Goal: Find contact information: Find contact information

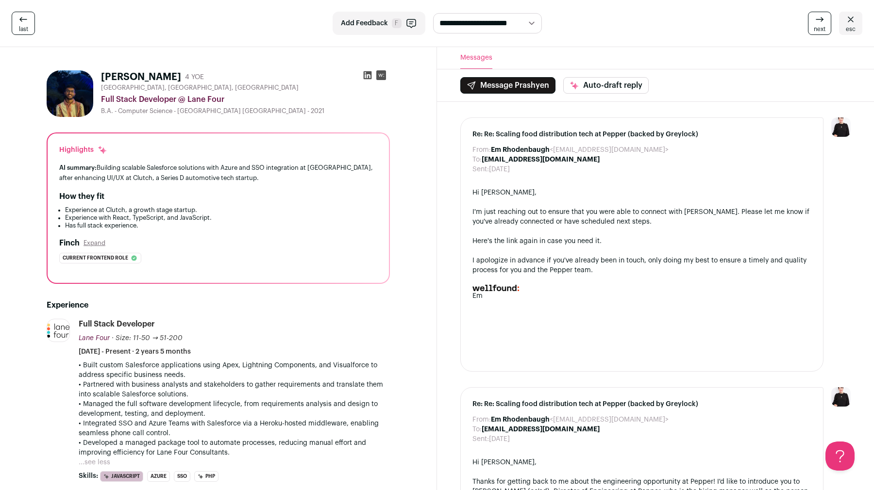
click at [859, 29] on link "esc" at bounding box center [850, 23] width 23 height 23
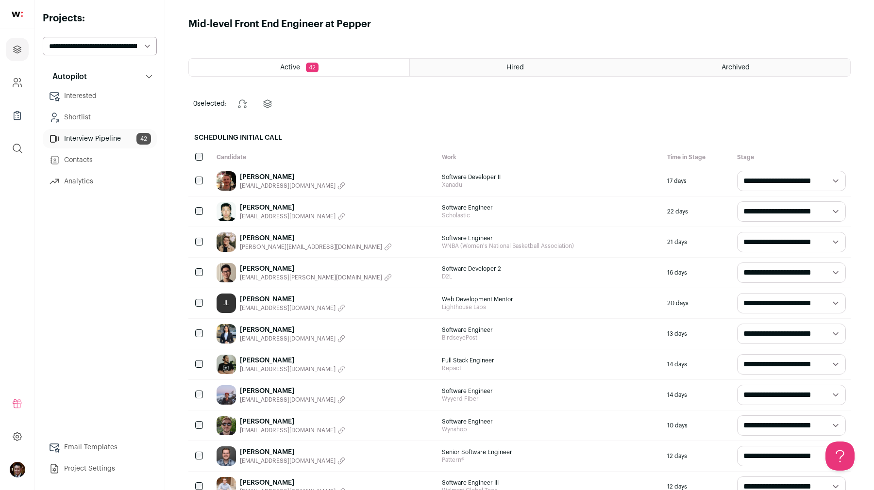
scroll to position [658, 0]
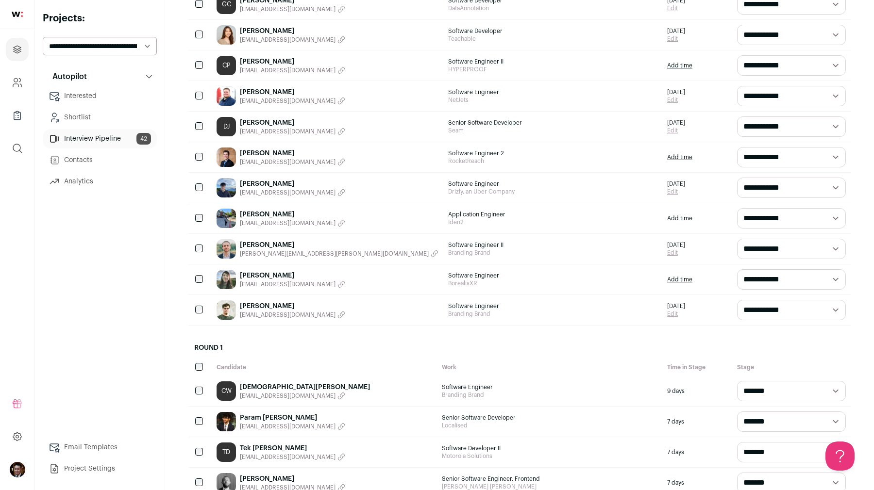
click at [262, 245] on link "[PERSON_NAME]" at bounding box center [339, 245] width 199 height 10
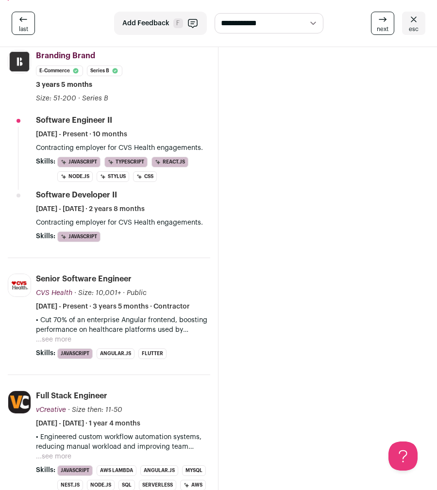
scroll to position [293, 0]
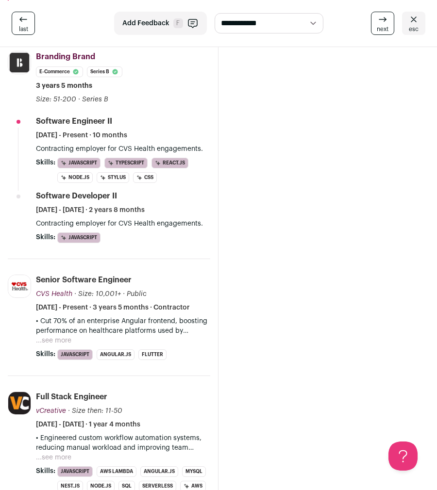
click at [412, 21] on icon at bounding box center [414, 19] width 6 height 5
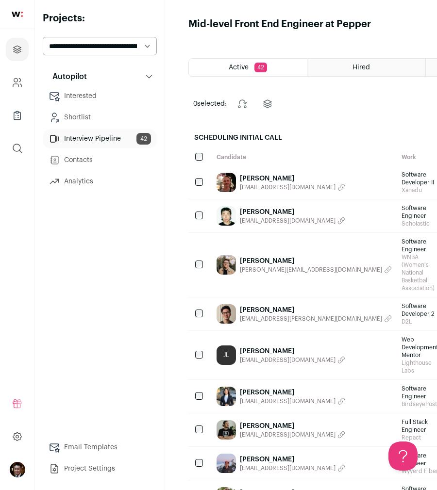
scroll to position [737, 0]
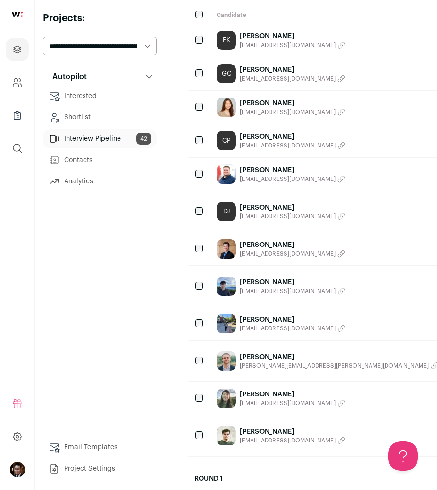
click at [253, 244] on link "[PERSON_NAME]" at bounding box center [292, 245] width 105 height 10
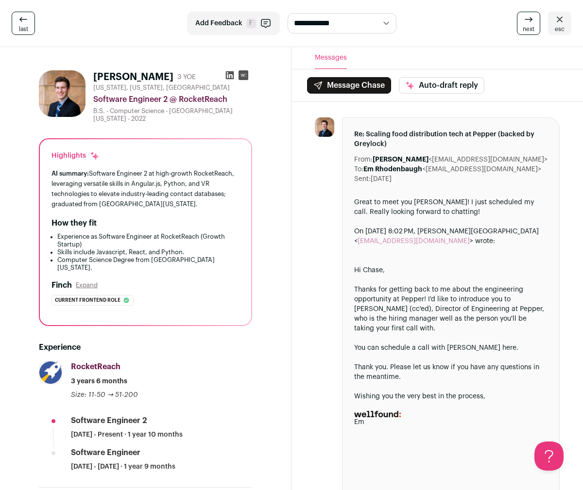
drag, startPoint x: 420, startPoint y: 160, endPoint x: 484, endPoint y: 161, distance: 64.1
click at [484, 161] on dd "[PERSON_NAME] <[EMAIL_ADDRESS][DOMAIN_NAME]>" at bounding box center [459, 160] width 175 height 10
copy dd "[EMAIL_ADDRESS][DOMAIN_NAME]"
click at [222, 75] on div at bounding box center [236, 77] width 31 height 14
click at [229, 75] on icon at bounding box center [230, 75] width 10 height 10
